Goal: Information Seeking & Learning: Learn about a topic

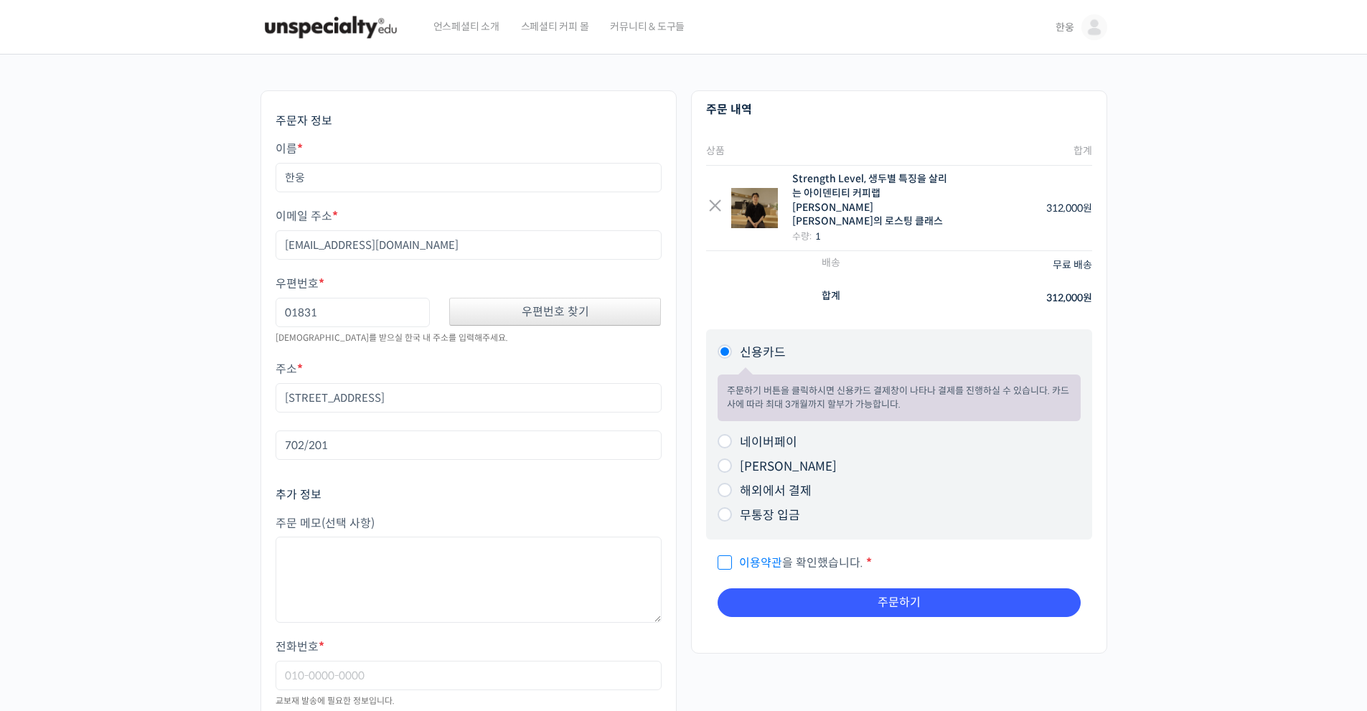
click at [305, 39] on img at bounding box center [330, 27] width 141 height 43
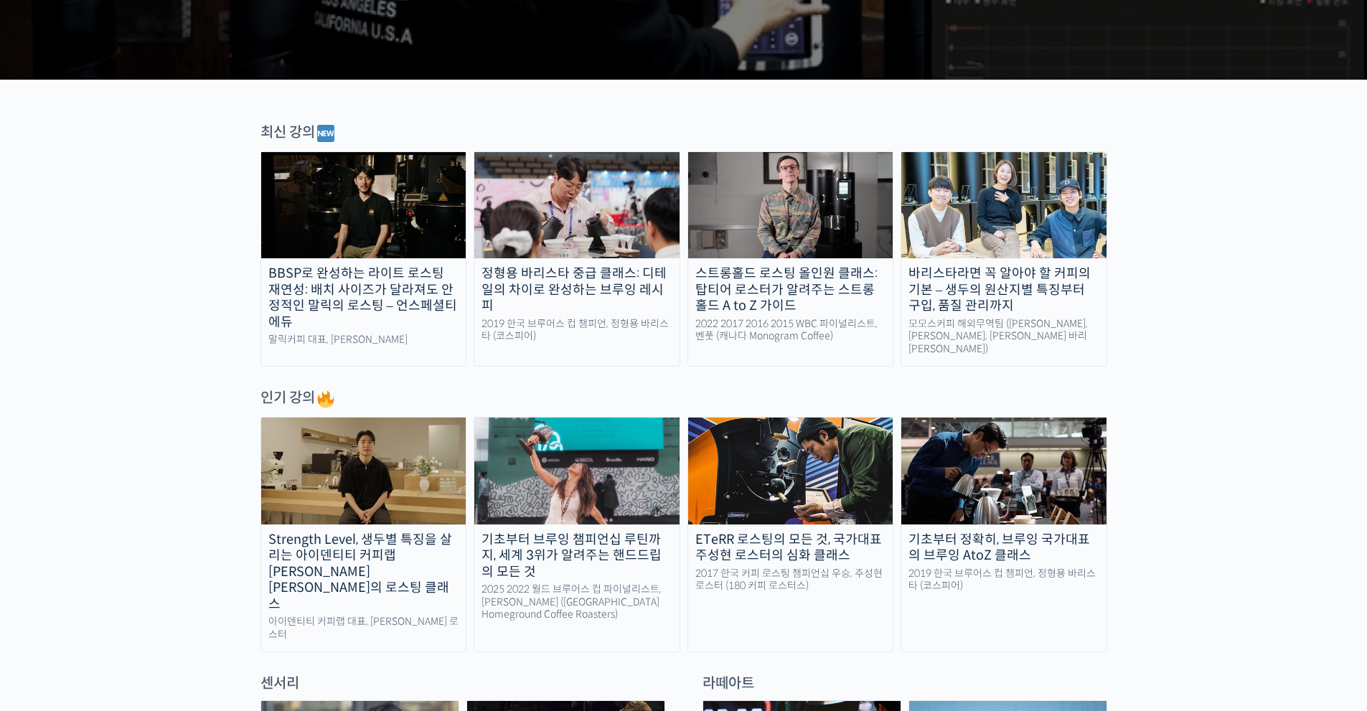
scroll to position [430, 0]
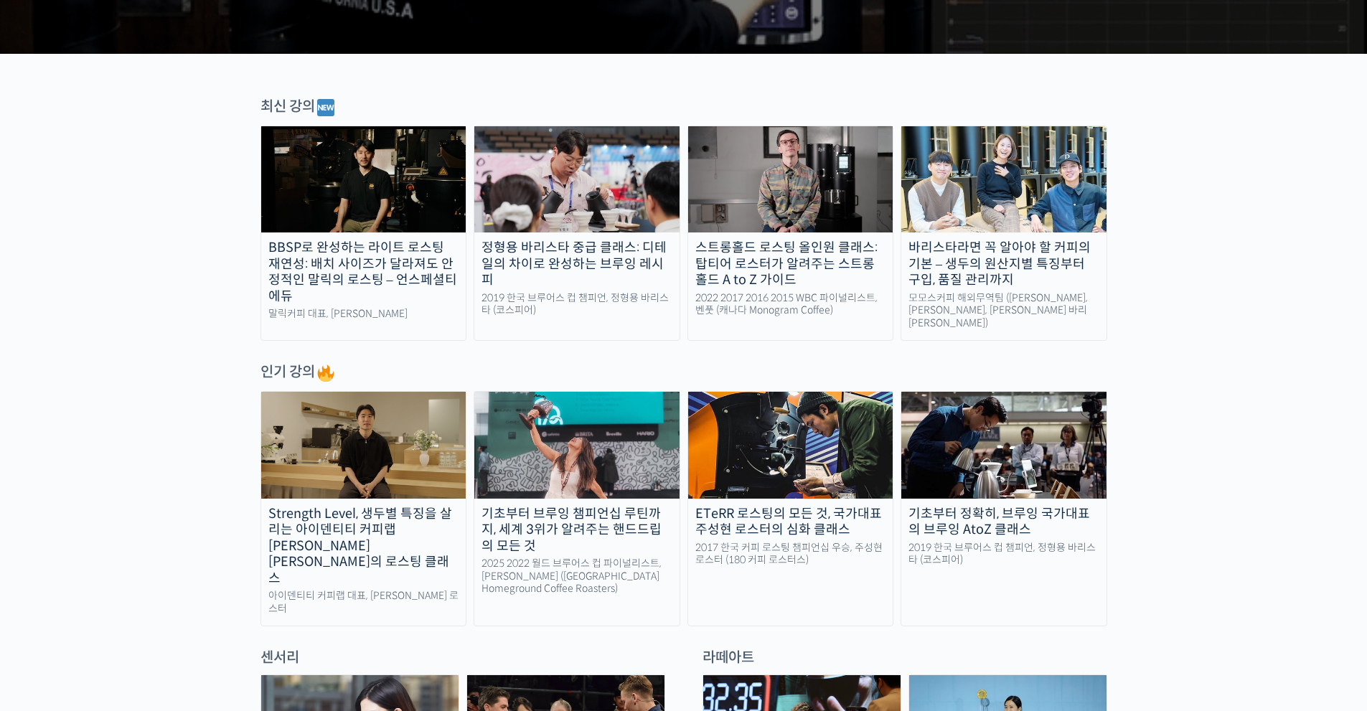
click at [354, 444] on img at bounding box center [363, 445] width 205 height 106
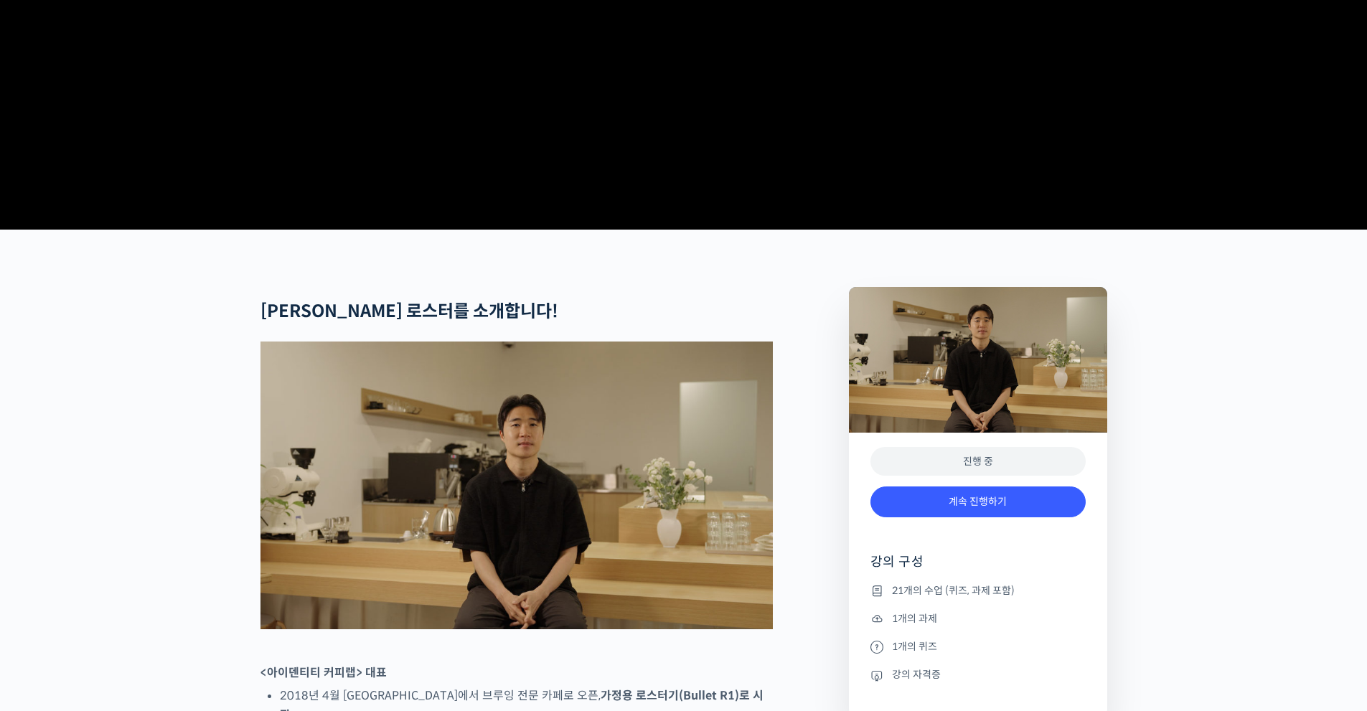
scroll to position [376, 0]
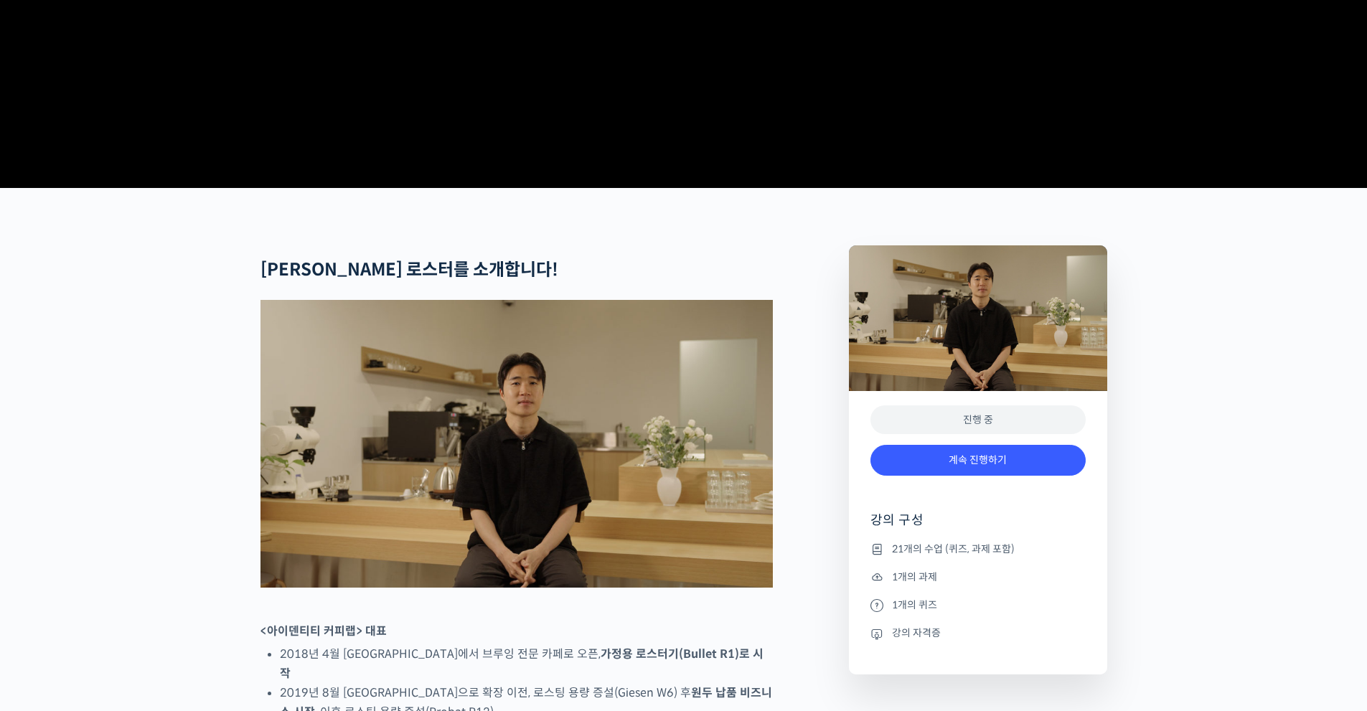
drag, startPoint x: 812, startPoint y: 410, endPoint x: 854, endPoint y: 481, distance: 82.1
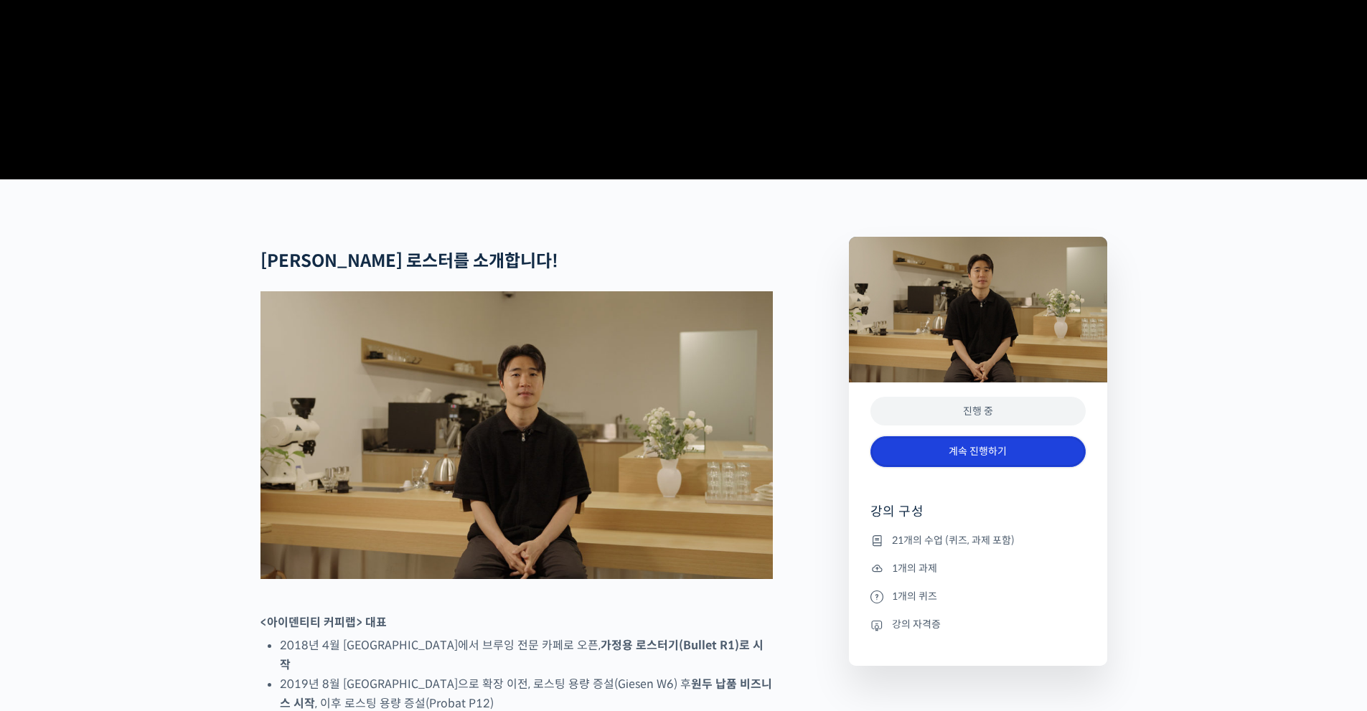
click at [990, 467] on link "계속 진행하기" at bounding box center [977, 451] width 215 height 31
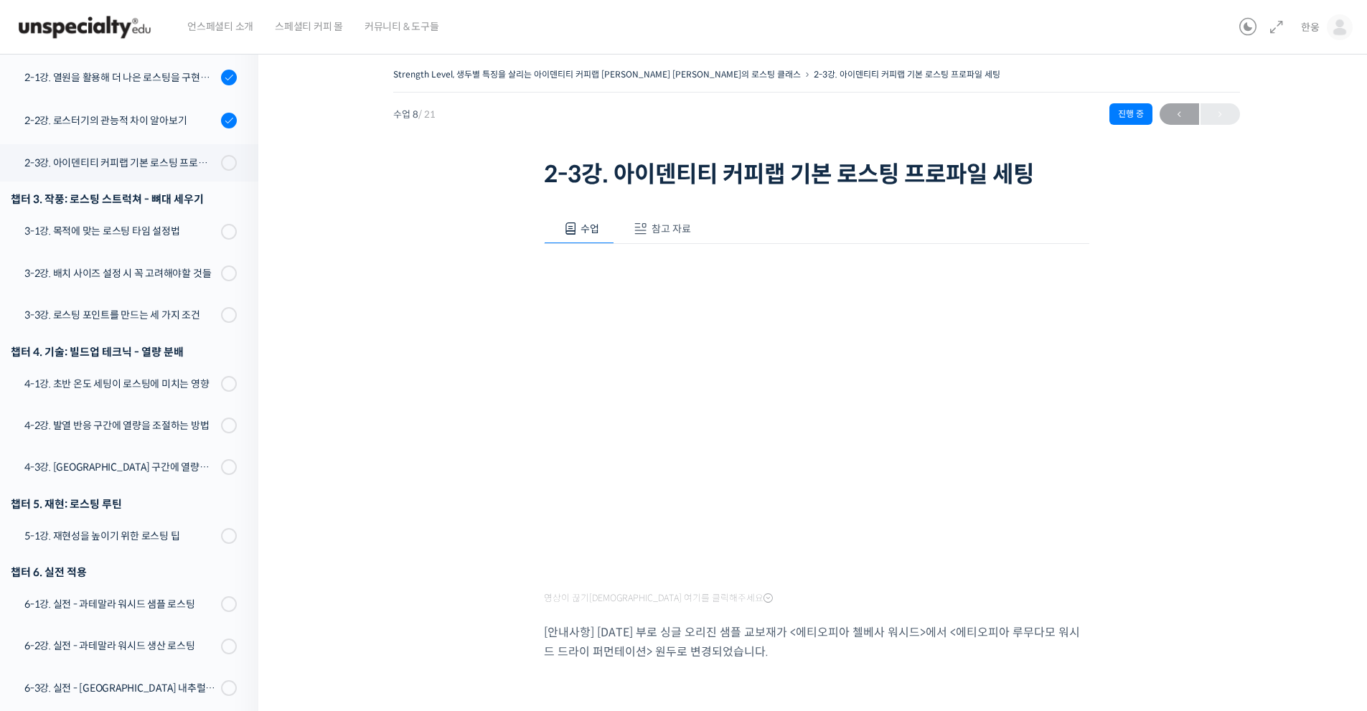
scroll to position [560, 0]
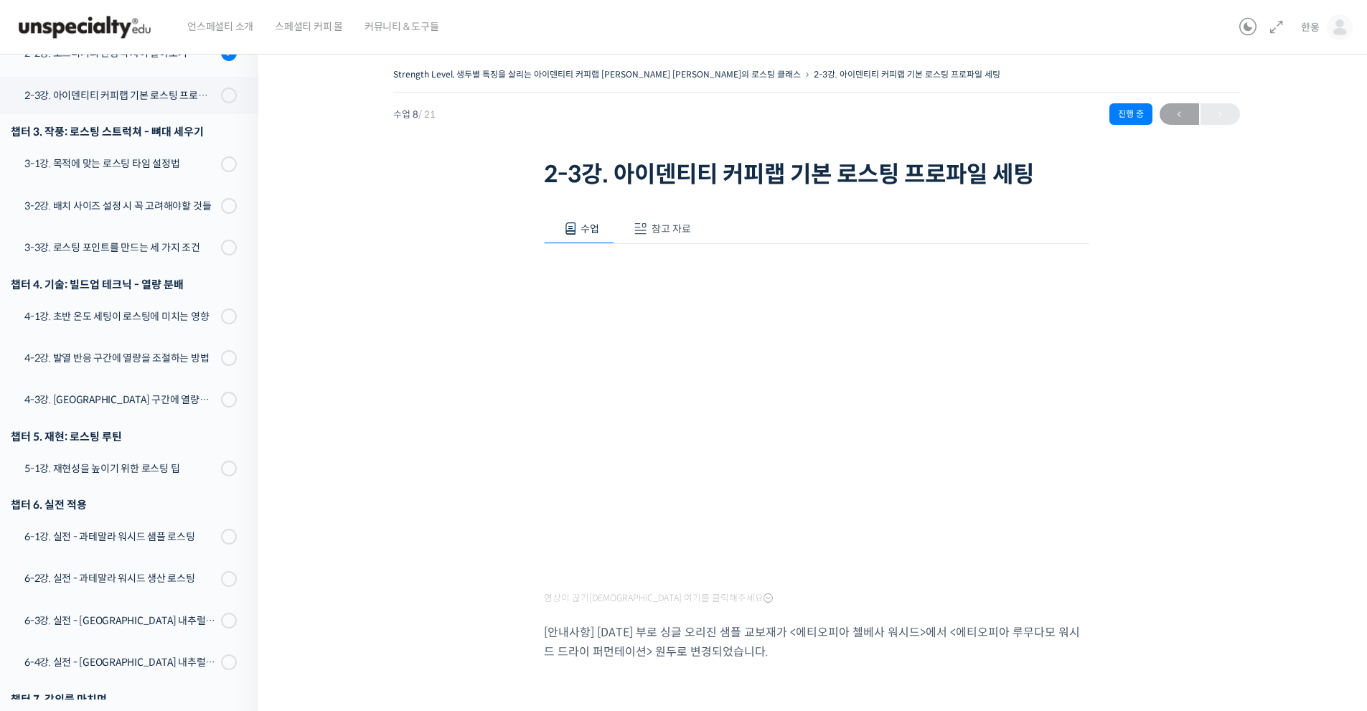
click at [1241, 420] on div "Strength Level, 생두별 특징을 살리는 아이덴티티 커피랩 윤원균 대표의 로스팅 클래스 2-3강. 아이덴티티 커피랩 기본 로스팅 프로…" at bounding box center [816, 422] width 972 height 715
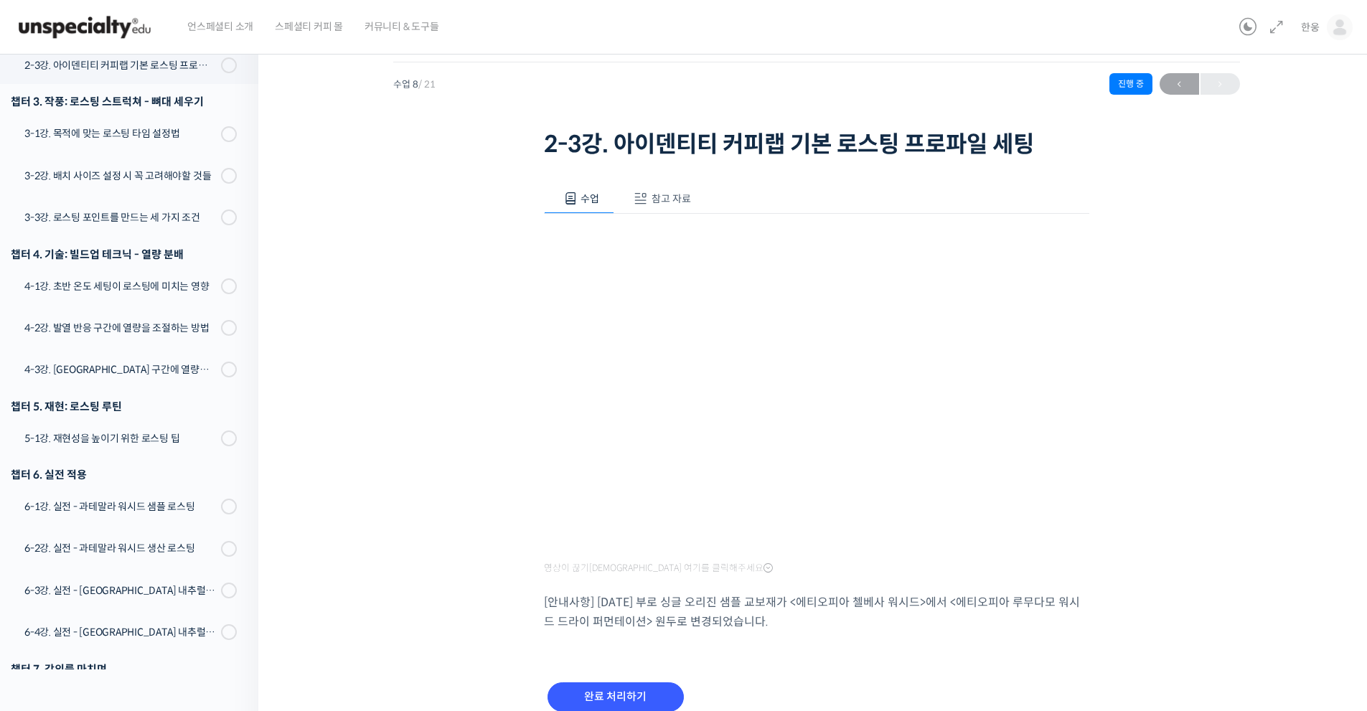
drag, startPoint x: 1154, startPoint y: 229, endPoint x: 1143, endPoint y: 283, distance: 54.9
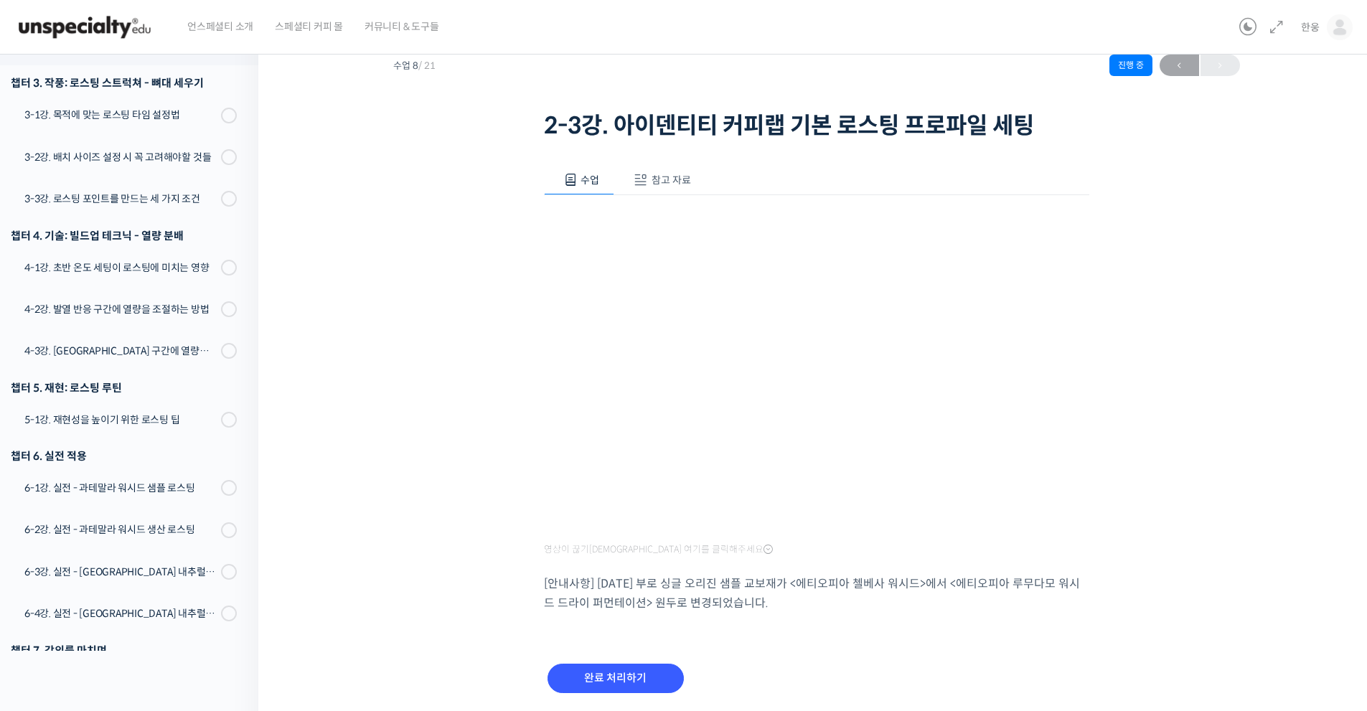
scroll to position [34, 0]
